Goal: Task Accomplishment & Management: Manage account settings

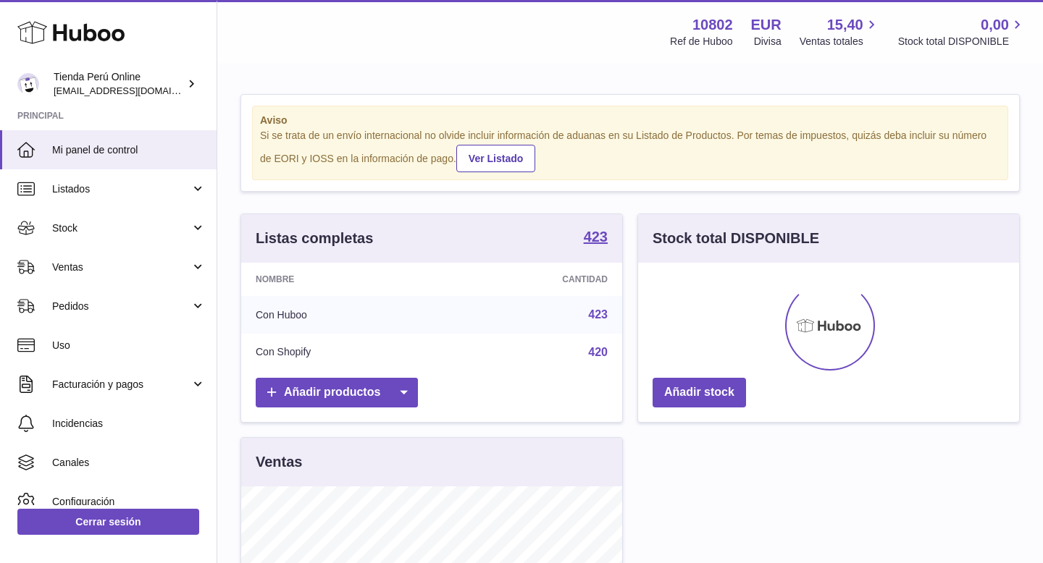
scroll to position [226, 381]
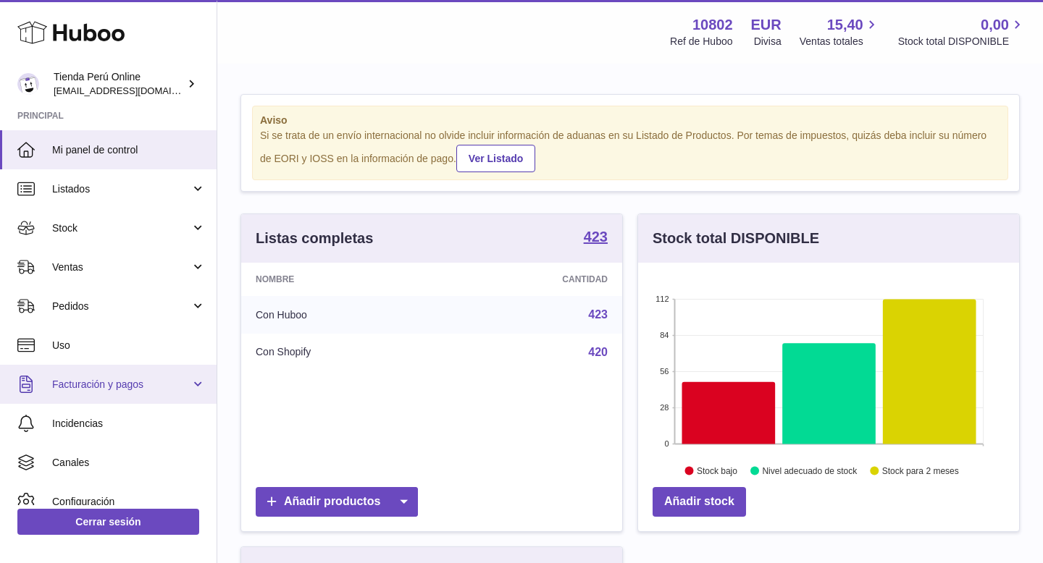
click at [125, 380] on span "Facturación y pagos" at bounding box center [121, 385] width 138 height 14
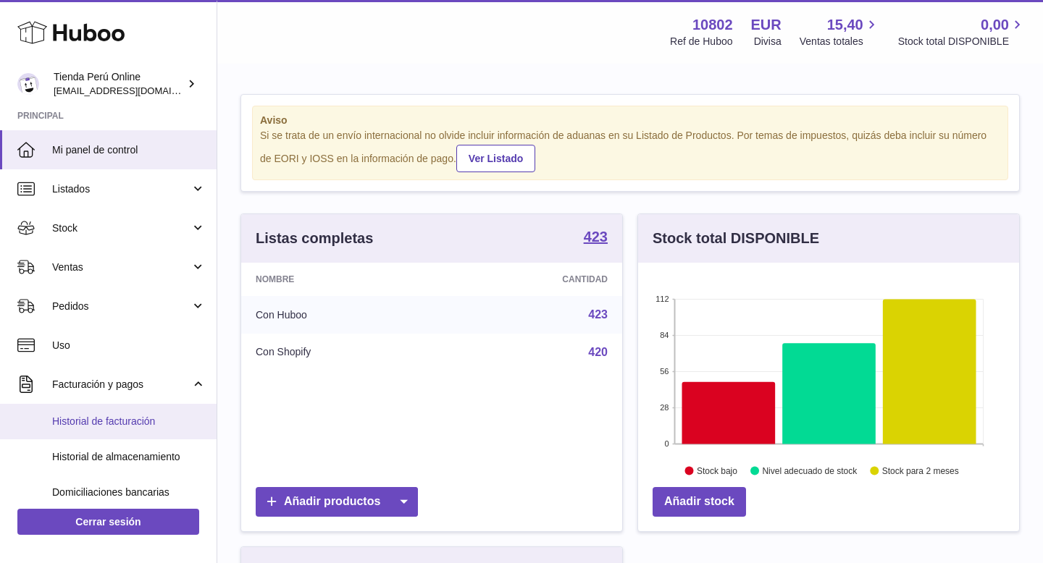
click at [135, 418] on span "Historial de facturación" at bounding box center [129, 422] width 154 height 14
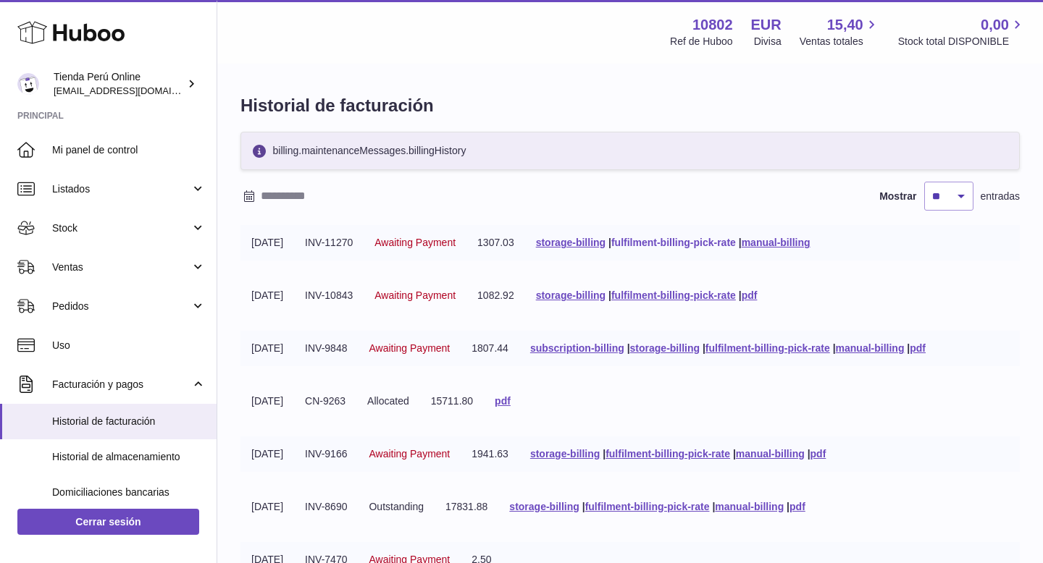
click at [702, 246] on link "fulfilment-billing-pick-rate" at bounding box center [673, 243] width 125 height 12
